Goal: Task Accomplishment & Management: Manage account settings

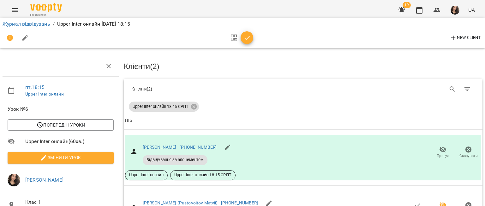
scroll to position [20, 0]
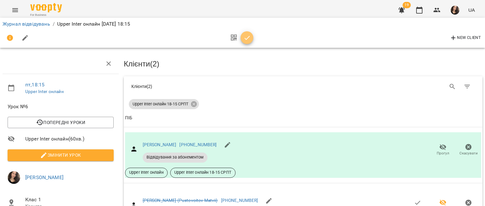
click at [248, 38] on icon "button" at bounding box center [247, 38] width 8 height 8
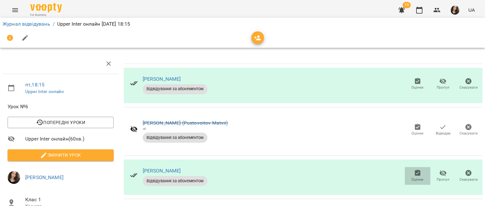
click at [415, 169] on icon "button" at bounding box center [418, 172] width 6 height 6
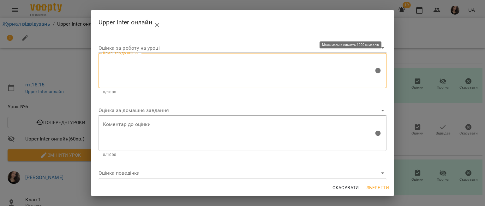
click at [148, 60] on textarea at bounding box center [238, 71] width 271 height 24
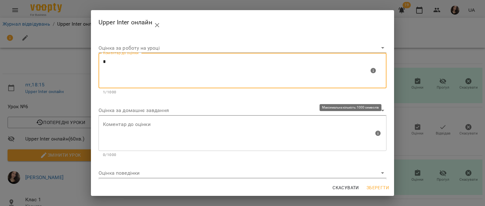
type textarea "*"
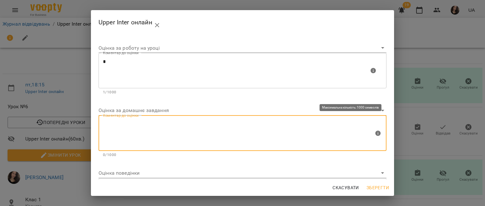
click at [121, 137] on textarea at bounding box center [238, 133] width 271 height 24
type textarea "*"
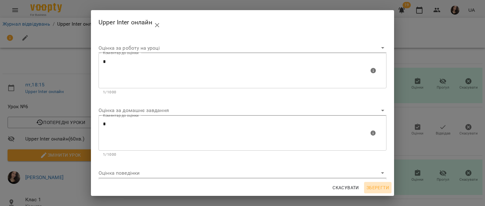
click at [389, 188] on button "Зберегти" at bounding box center [377, 187] width 27 height 11
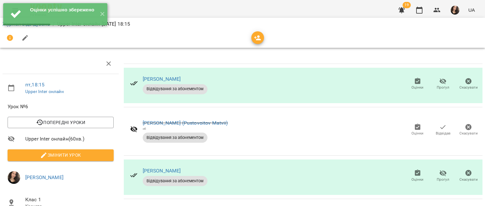
scroll to position [0, 0]
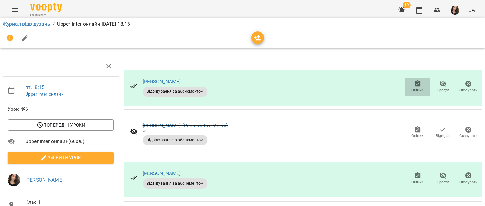
click at [411, 88] on span "Оцінки" at bounding box center [417, 89] width 12 height 5
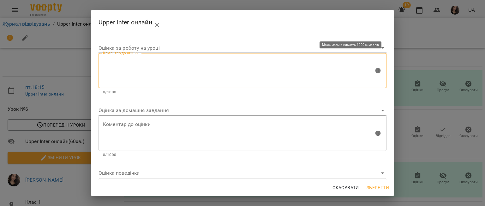
click at [171, 65] on textarea at bounding box center [238, 71] width 271 height 24
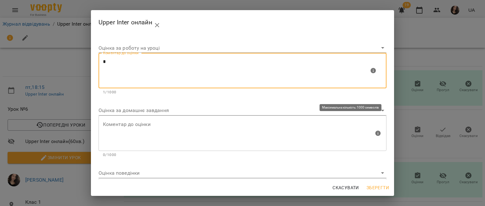
type textarea "*"
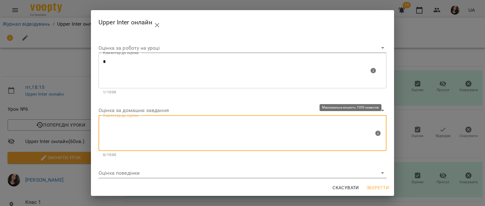
click at [137, 129] on textarea at bounding box center [238, 133] width 271 height 24
type textarea "*"
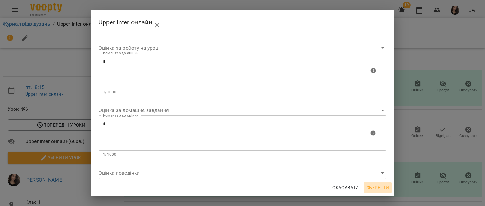
click at [388, 189] on span "Зберегти" at bounding box center [378, 187] width 22 height 8
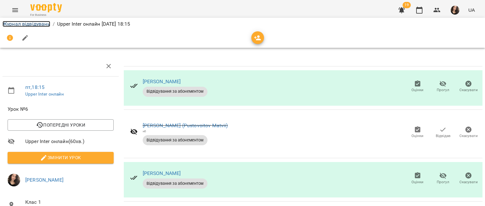
click at [21, 25] on link "Журнал відвідувань" at bounding box center [27, 24] width 48 height 6
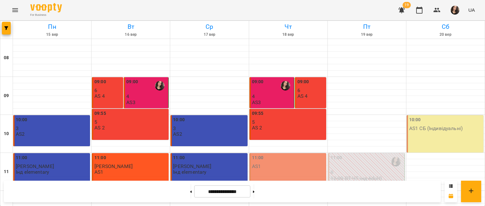
scroll to position [316, 0]
